Goal: Information Seeking & Learning: Learn about a topic

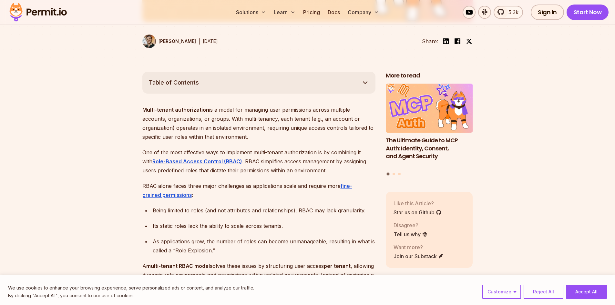
scroll to position [355, 0]
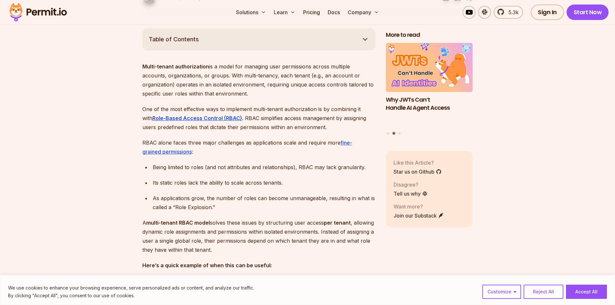
click at [310, 83] on p "Multi-tenant authorization is a model for managing user permissions across mult…" at bounding box center [258, 80] width 233 height 36
click at [350, 84] on p "Multi-tenant authorization is a model for managing user permissions across mult…" at bounding box center [258, 80] width 233 height 36
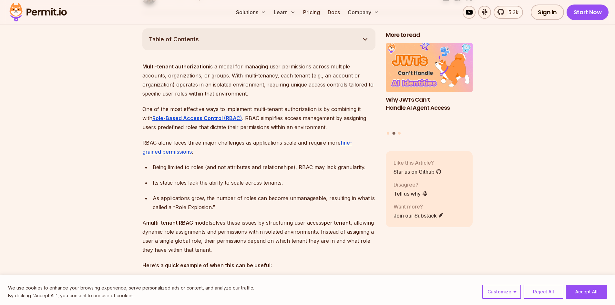
click at [344, 83] on p "Multi-tenant authorization is a model for managing user permissions across mult…" at bounding box center [258, 80] width 233 height 36
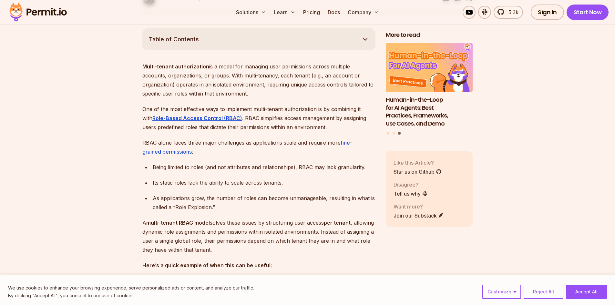
click at [311, 83] on p "Multi-tenant authorization is a model for managing user permissions across mult…" at bounding box center [258, 80] width 233 height 36
click at [345, 80] on p "Multi-tenant authorization is a model for managing user permissions across mult…" at bounding box center [258, 80] width 233 height 36
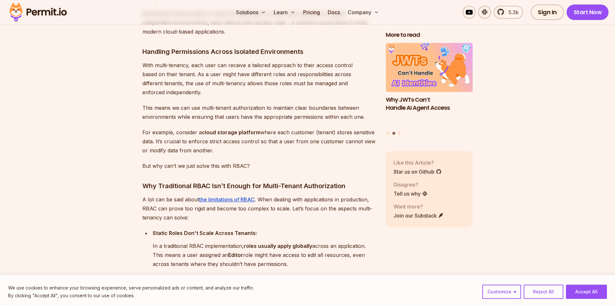
scroll to position [872, 0]
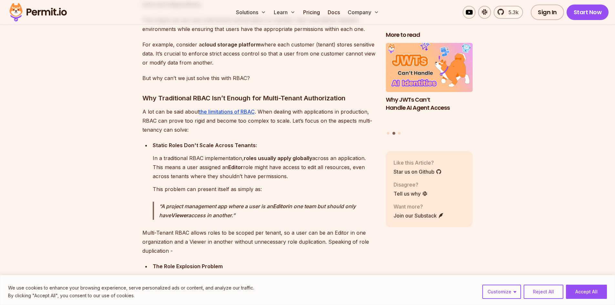
click at [155, 109] on p "A lot can be said about the limitations of RBAC . When dealing with application…" at bounding box center [258, 120] width 233 height 27
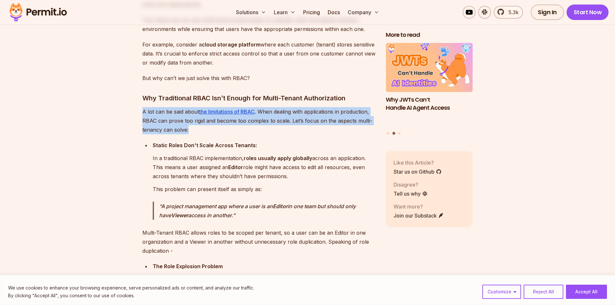
click at [155, 109] on p "A lot can be said about the limitations of RBAC . When dealing with application…" at bounding box center [258, 120] width 233 height 27
click at [154, 118] on p "A lot can be said about the limitations of RBAC . When dealing with application…" at bounding box center [258, 120] width 233 height 27
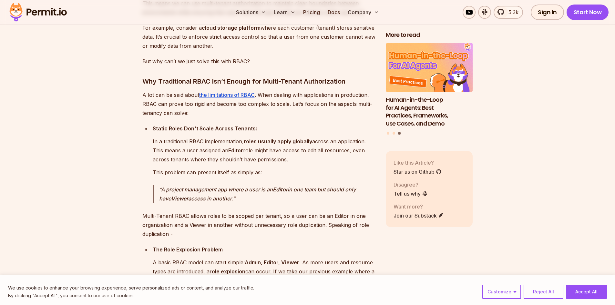
scroll to position [904, 0]
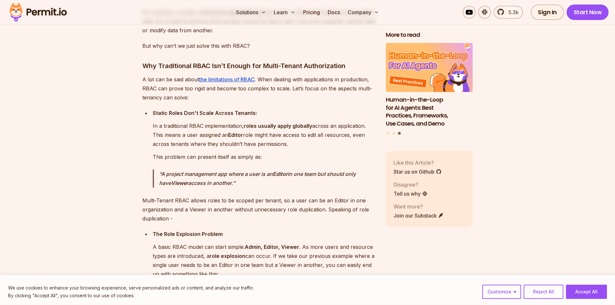
click at [195, 173] on p "A project management app where a user is an Editor in one team but should only …" at bounding box center [267, 179] width 216 height 18
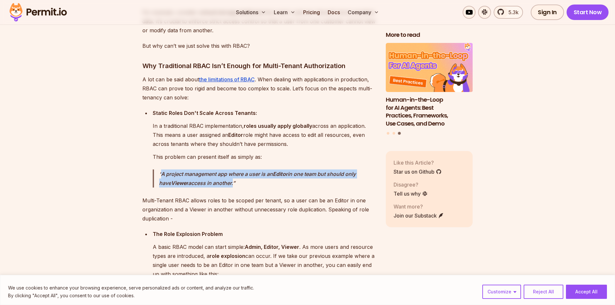
click at [195, 173] on p "A project management app where a user is an Editor in one team but should only …" at bounding box center [267, 179] width 216 height 18
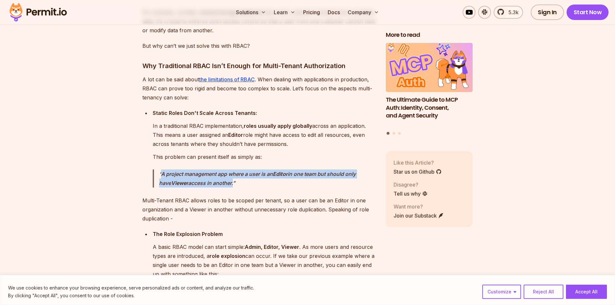
click at [191, 179] on p "A project management app where a user is an Editor in one team but should only …" at bounding box center [267, 179] width 216 height 18
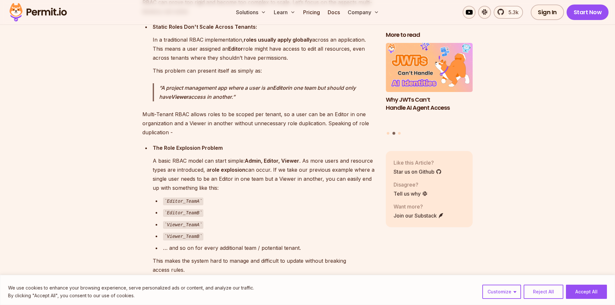
scroll to position [1001, 0]
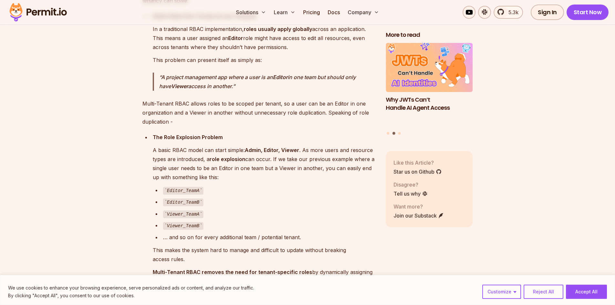
click at [228, 150] on p "A basic RBAC model can start simple: Admin, Editor, Viewer . As more users and …" at bounding box center [264, 164] width 223 height 36
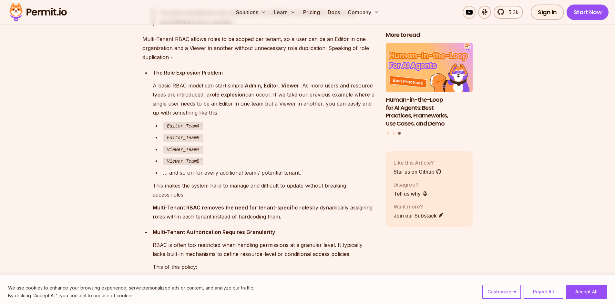
scroll to position [1098, 0]
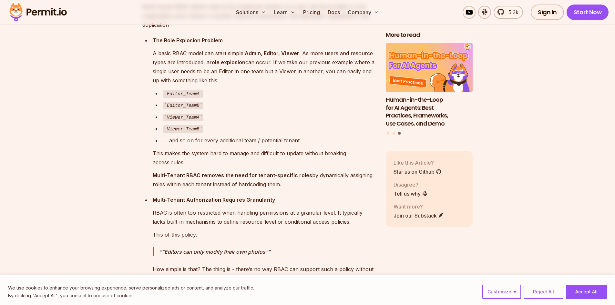
click at [192, 153] on p "This makes the system hard to manage and difficult to update without breaking a…" at bounding box center [264, 158] width 223 height 18
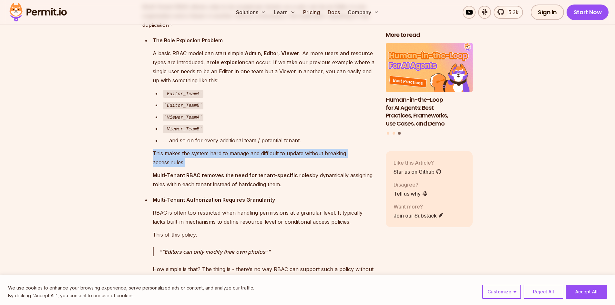
click at [192, 153] on p "This makes the system hard to manage and difficult to update without breaking a…" at bounding box center [264, 158] width 223 height 18
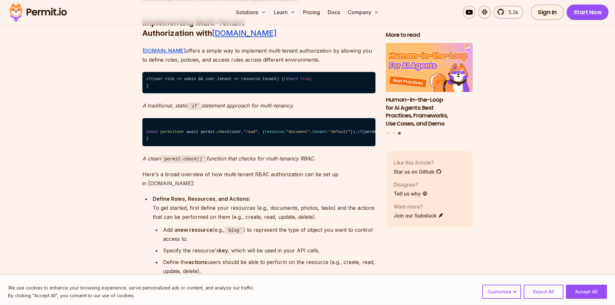
scroll to position [3230, 0]
